Goal: Task Accomplishment & Management: Manage account settings

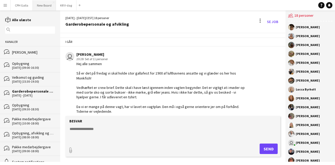
scroll to position [16, 0]
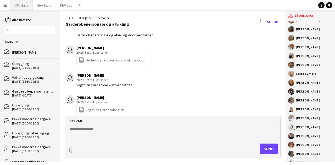
click at [28, 6] on button "CPH Galla Luk" at bounding box center [22, 5] width 22 height 10
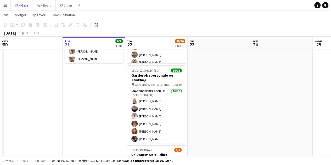
scroll to position [75, 0]
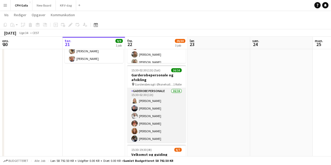
click at [140, 110] on app-card-role "Gaderobe personale 16/16 15:30-02:30 (11t) [PERSON_NAME] [PERSON_NAME] [PERSON_…" at bounding box center [156, 154] width 59 height 132
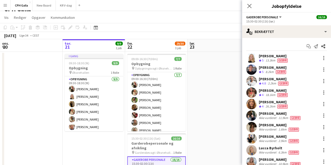
scroll to position [0, 0]
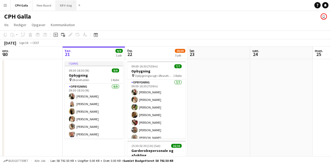
click at [69, 4] on button "KR V-dag Luk" at bounding box center [66, 5] width 20 height 10
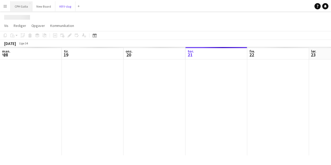
scroll to position [0, 125]
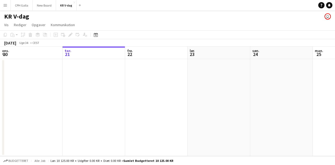
click at [6, 5] on app-icon "Menu" at bounding box center [5, 5] width 4 height 4
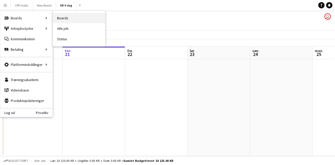
click at [58, 17] on link "Boards" at bounding box center [79, 18] width 52 height 10
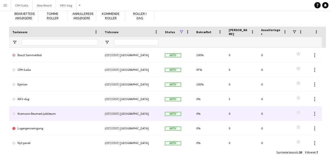
click at [54, 112] on link "Kromann Reumert jubilæum" at bounding box center [55, 114] width 86 height 15
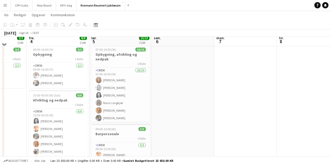
scroll to position [12, 0]
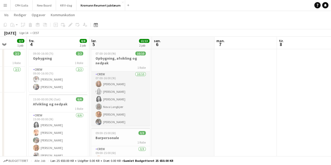
click at [117, 89] on app-card-role "Crew [DATE] 07:00-16:00 (9t) [PERSON_NAME] [PERSON_NAME] [PERSON_NAME] Nova Lan…" at bounding box center [120, 115] width 59 height 86
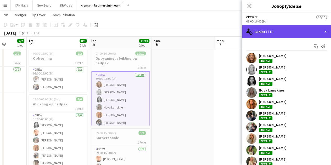
click at [272, 29] on div "single-neutral-actions-check-2 Bekræftet" at bounding box center [286, 31] width 89 height 13
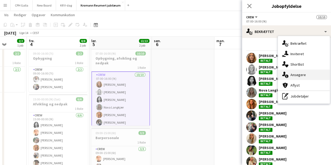
click at [295, 74] on div "single-neutral-actions-information Ansøgere" at bounding box center [304, 75] width 52 height 10
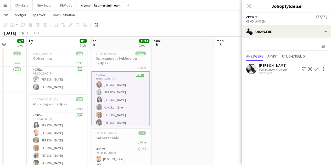
click at [183, 115] on app-date-cell at bounding box center [183, 118] width 63 height 144
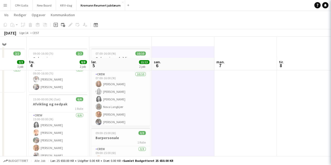
scroll to position [46, 0]
